Goal: Check status: Check status

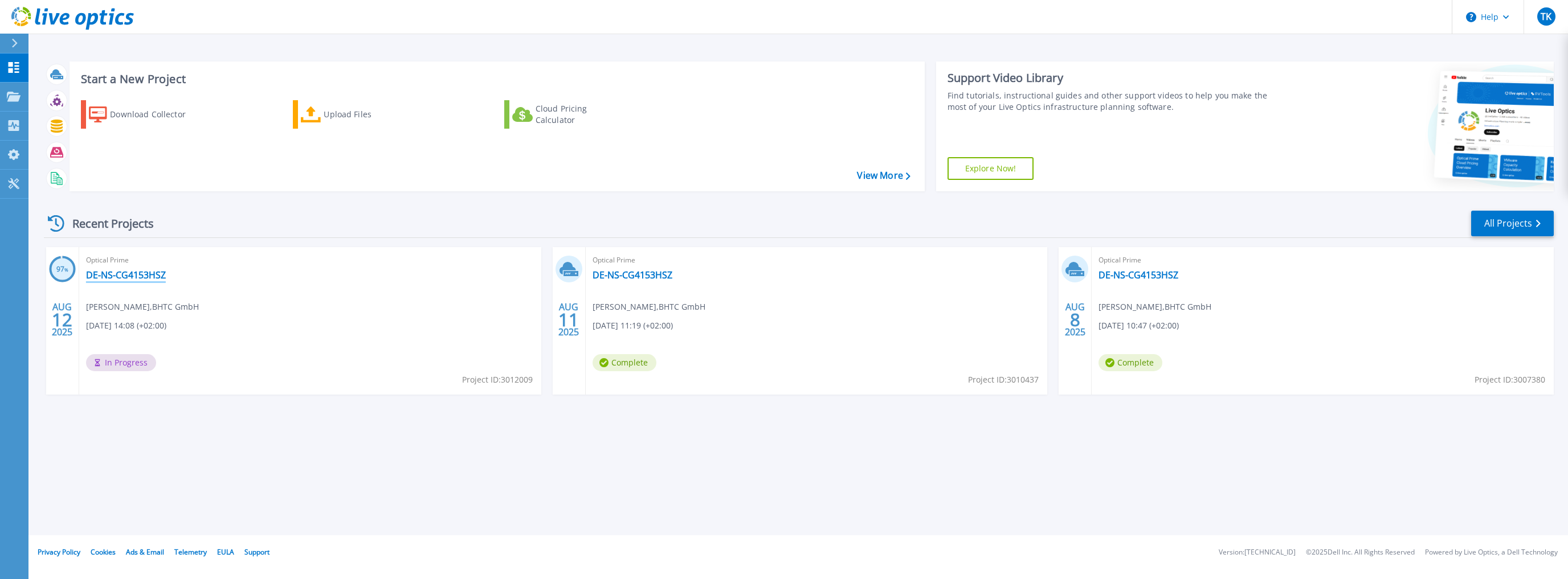
click at [128, 278] on link "DE-NS-CG4153HSZ" at bounding box center [126, 275] width 80 height 11
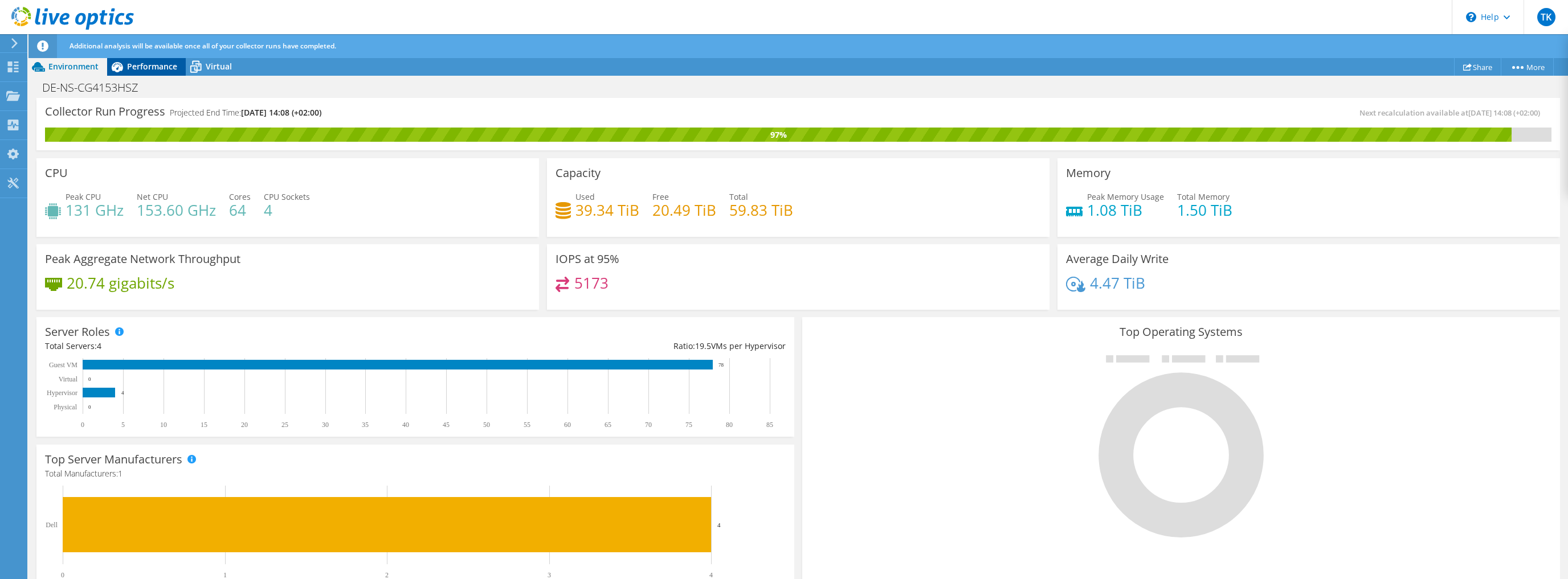
click at [149, 66] on span "Performance" at bounding box center [152, 66] width 51 height 10
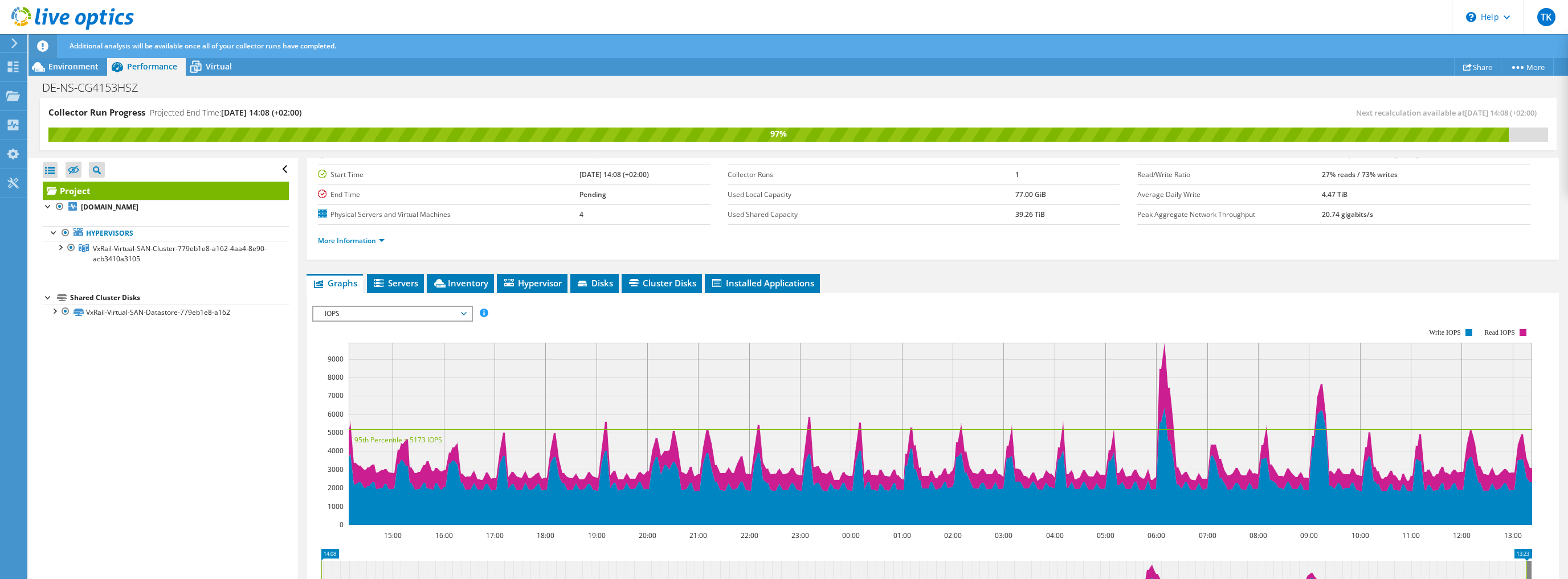
scroll to position [92, 0]
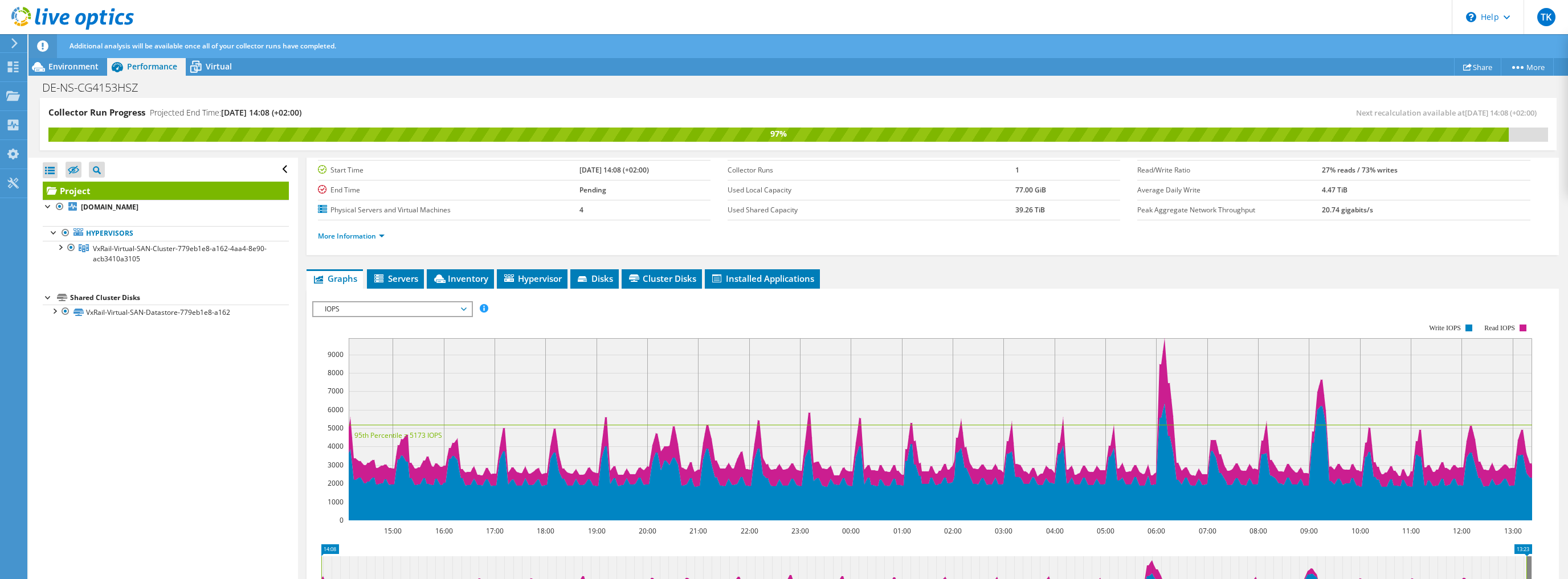
click at [463, 315] on div "IOPS IOPS Disk Throughput IO Size Latency Queue Depth CPU Percentage Memory Pag…" at bounding box center [392, 309] width 160 height 16
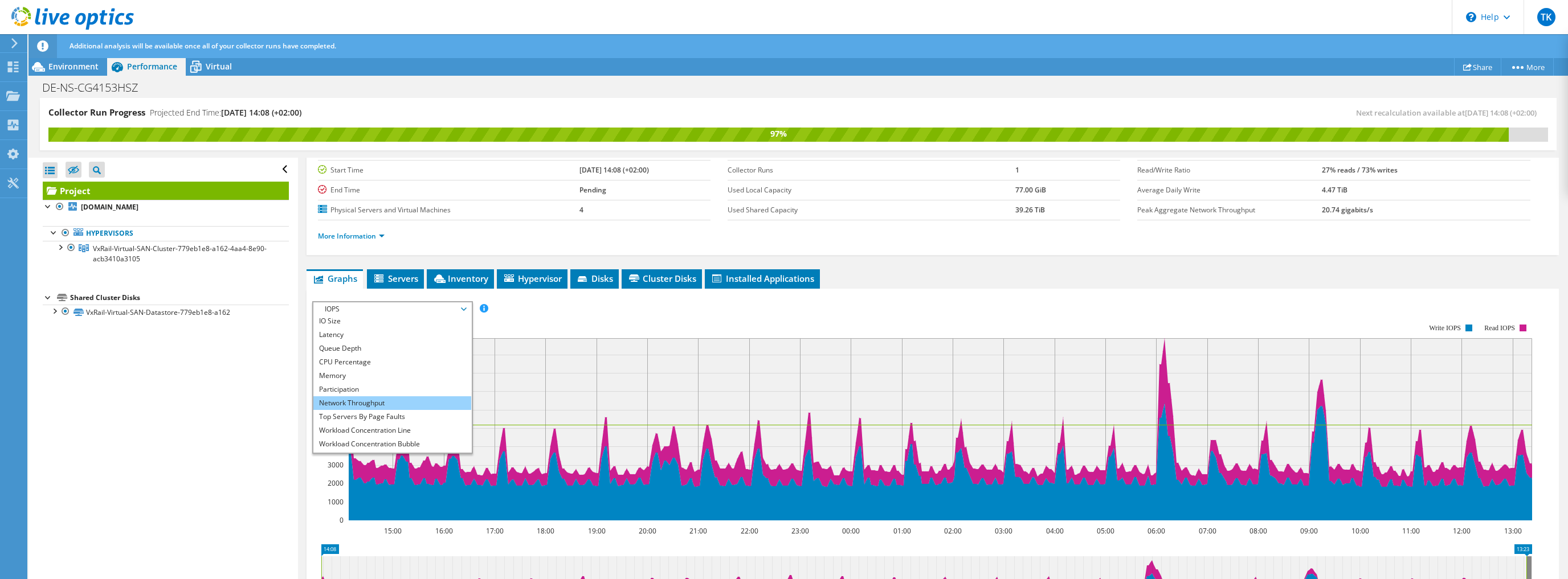
scroll to position [41, 0]
click at [331, 442] on li "All" at bounding box center [391, 445] width 157 height 13
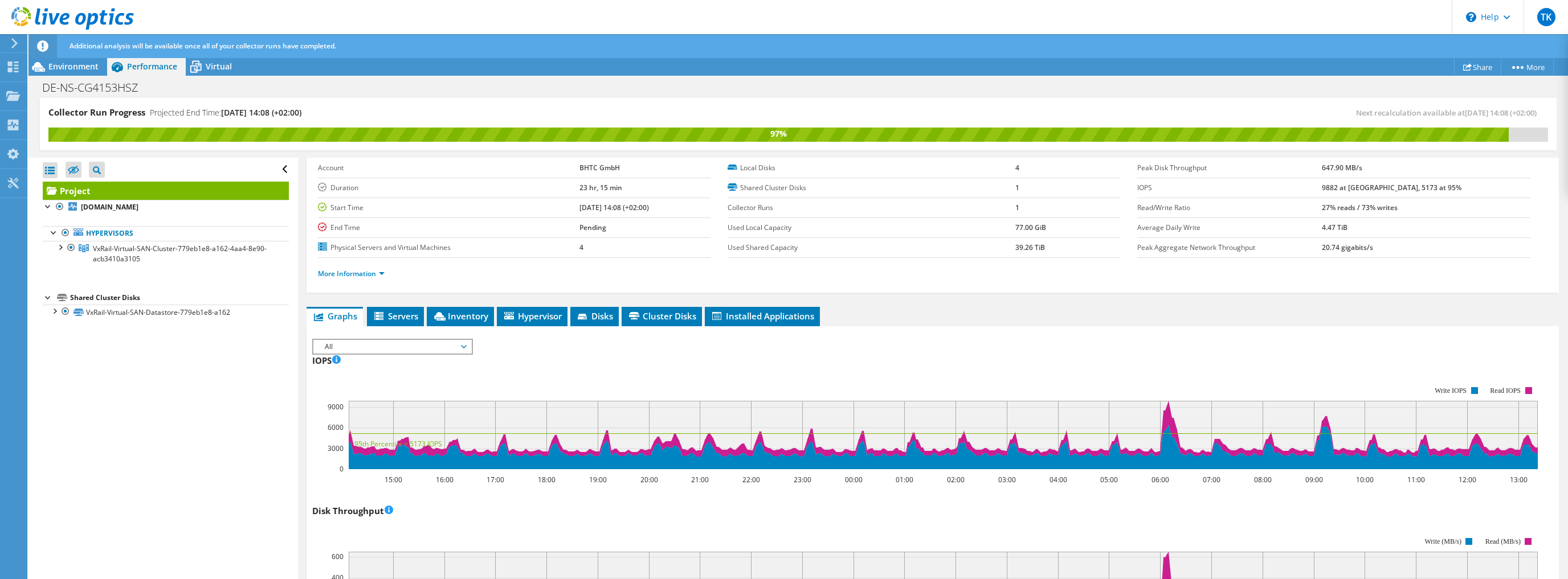
scroll to position [46, 0]
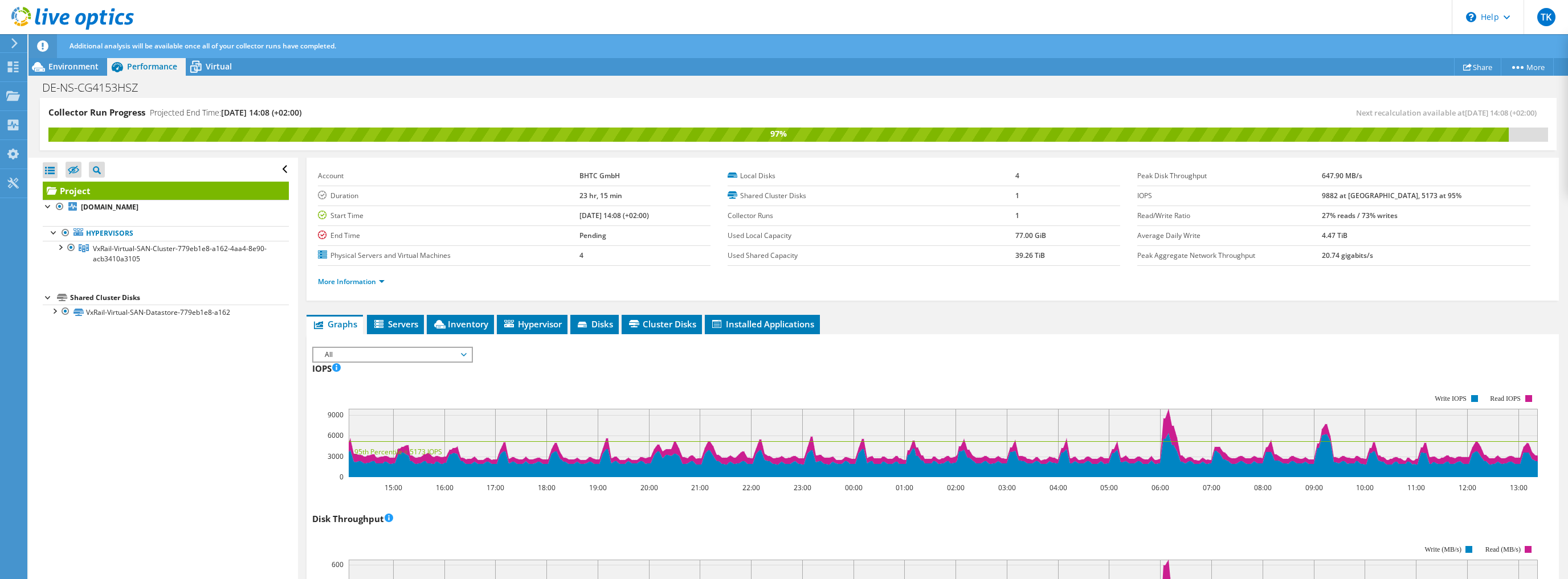
click at [1117, 370] on div "IOPS 15:00 16:00 17:00 18:00 19:00 20:00 21:00 22:00 23:00 00:00 01:00 02:00 03…" at bounding box center [932, 426] width 1241 height 134
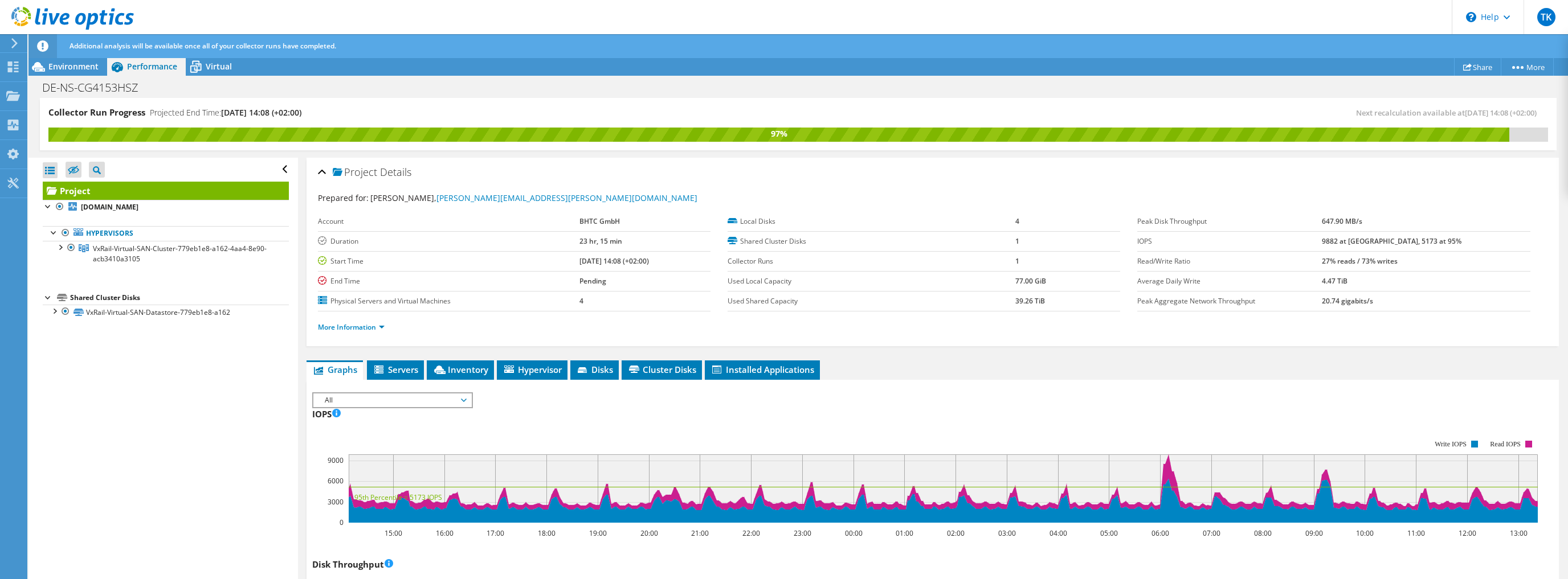
scroll to position [0, 0]
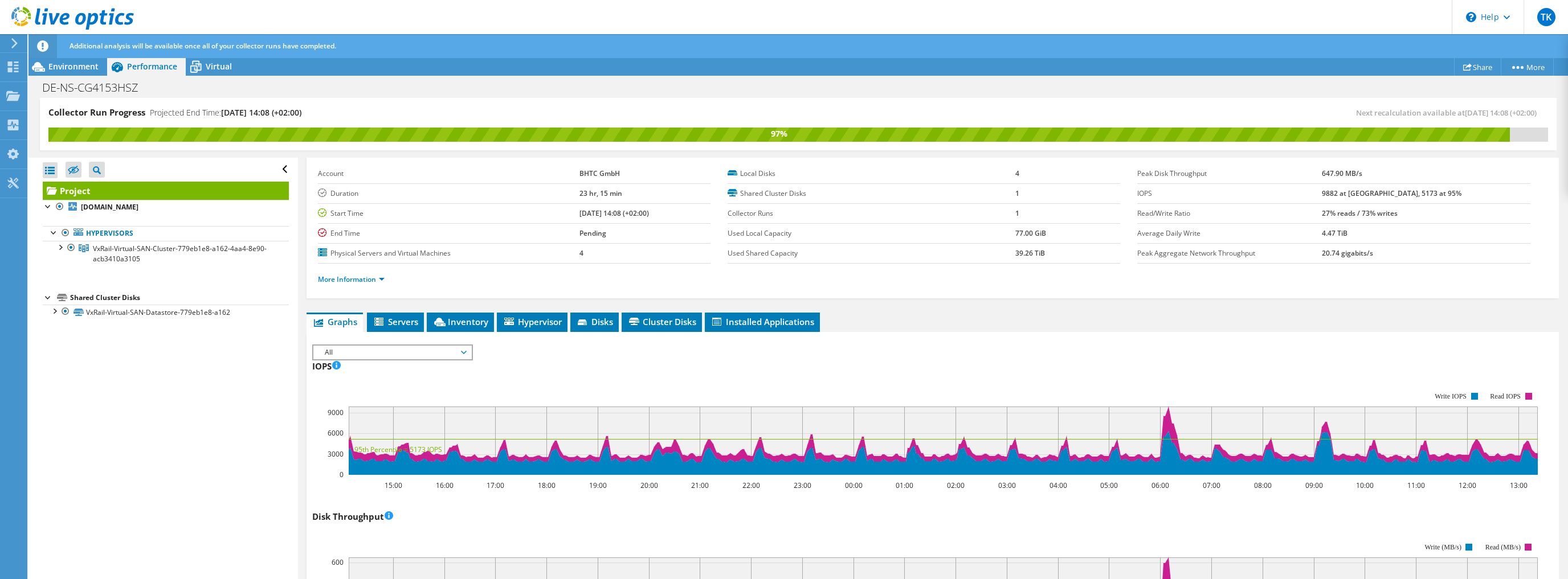
scroll to position [92, 0]
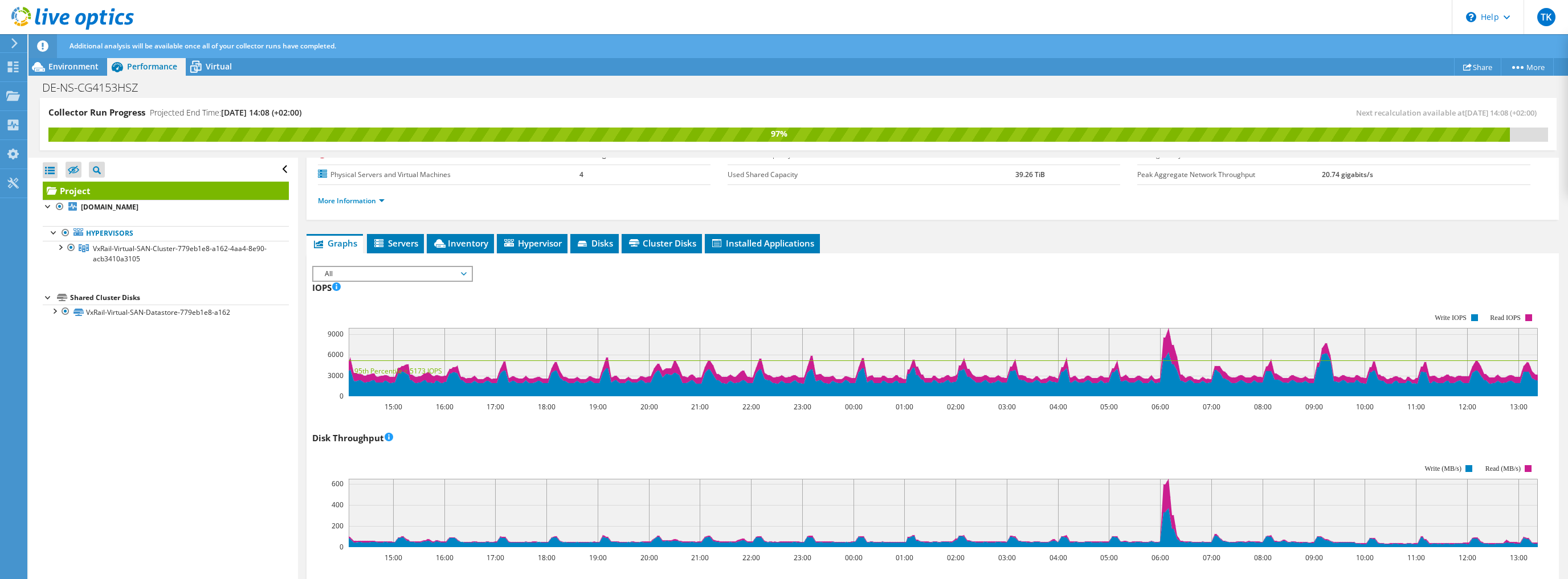
scroll to position [182, 0]
